Goal: Navigation & Orientation: Go to known website

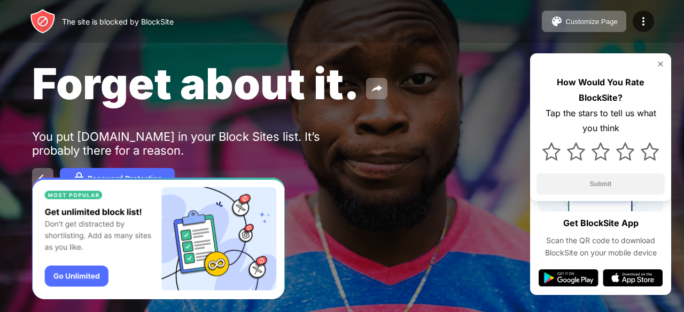
click at [358, 192] on div "Forget about it. You put facebook.com in your Block Sites list. It’s probably t…" at bounding box center [342, 123] width 684 height 247
